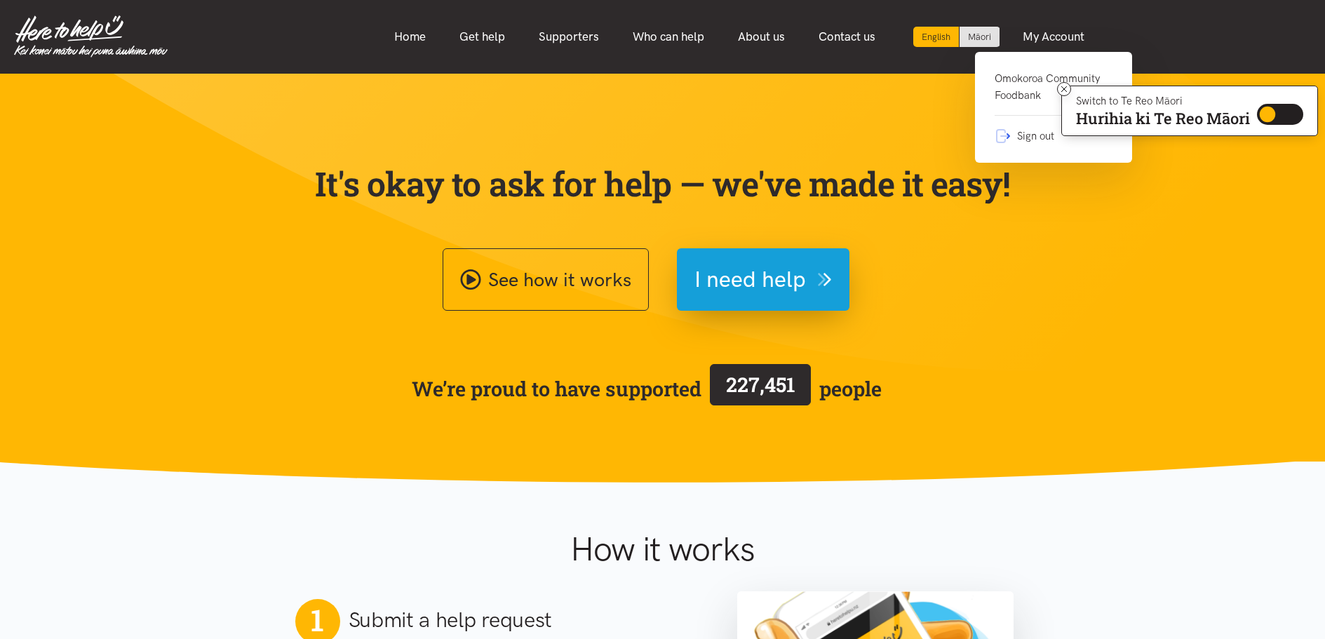
click at [1025, 87] on link "Omokoroa Community Foodbank" at bounding box center [1053, 93] width 118 height 46
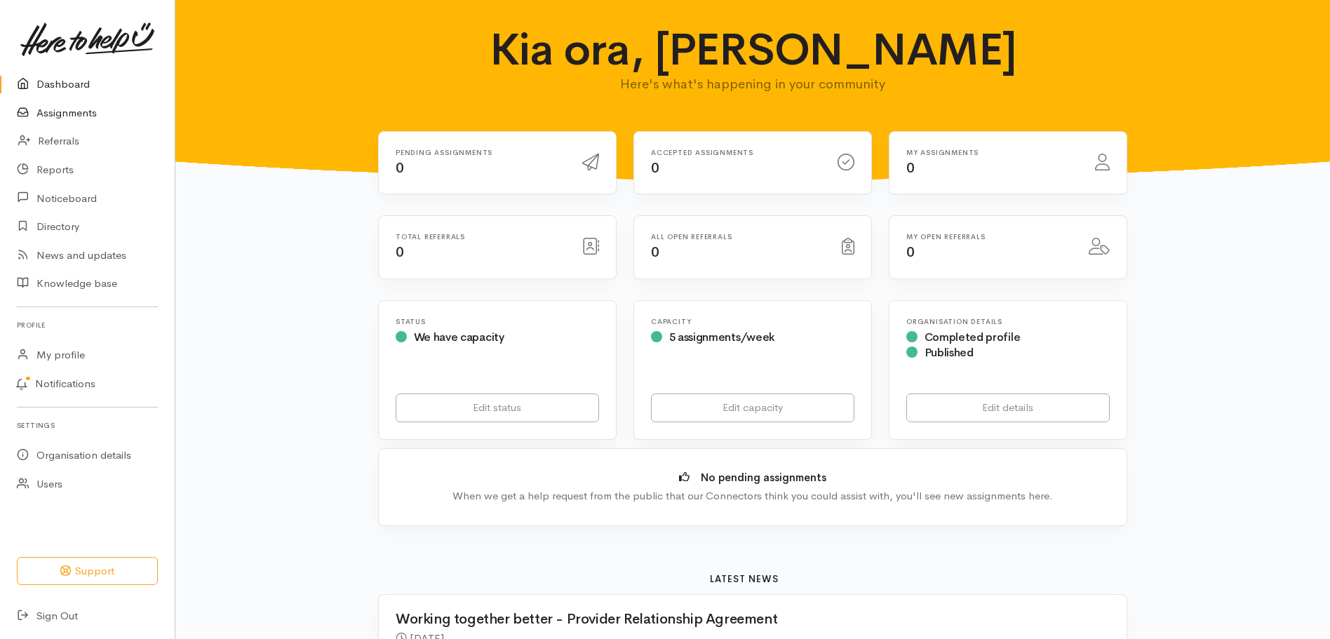
click at [76, 114] on link "Assignments" at bounding box center [87, 113] width 175 height 29
